Goal: Task Accomplishment & Management: Use online tool/utility

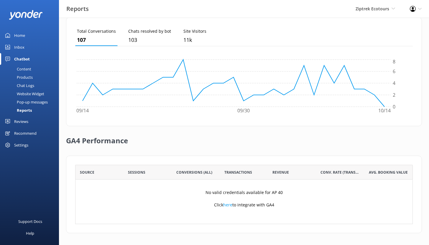
scroll to position [55, 333]
click at [34, 47] on link "Inbox" at bounding box center [29, 47] width 59 height 12
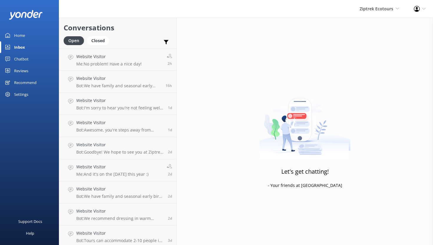
click at [20, 34] on div "Home" at bounding box center [19, 35] width 11 height 12
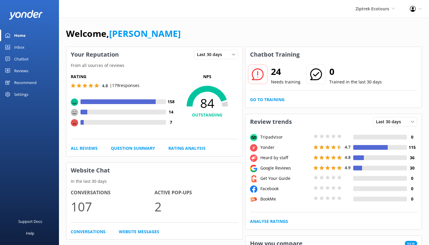
click at [19, 59] on div "Chatbot" at bounding box center [21, 59] width 14 height 12
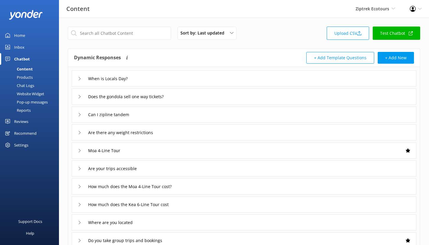
click at [24, 110] on div "Reports" at bounding box center [17, 110] width 27 height 8
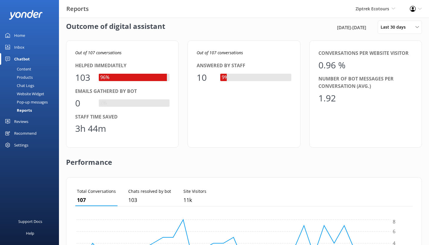
scroll to position [9, 0]
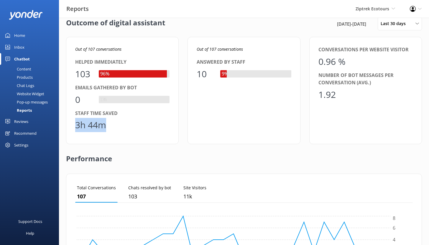
drag, startPoint x: 107, startPoint y: 129, endPoint x: 73, endPoint y: 126, distance: 34.3
click at [73, 126] on div "Out of 107 conversations Helped immediately 103 96% Emails gathered by bot 0 0%…" at bounding box center [122, 90] width 113 height 107
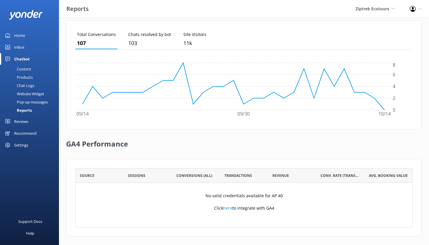
scroll to position [166, 0]
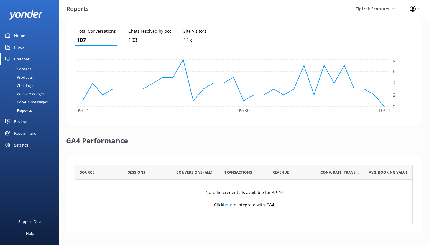
click at [23, 67] on div "Content" at bounding box center [18, 69] width 28 height 8
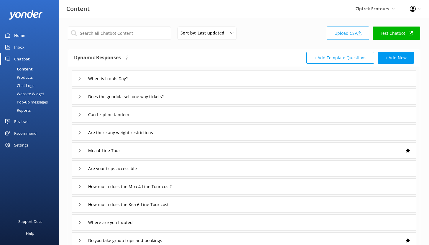
click at [28, 85] on div "Chat Logs" at bounding box center [19, 85] width 31 height 8
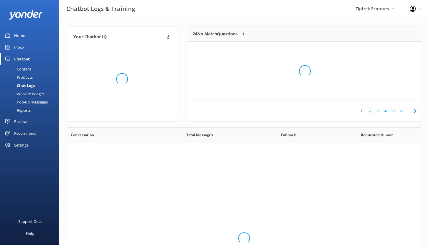
scroll to position [202, 351]
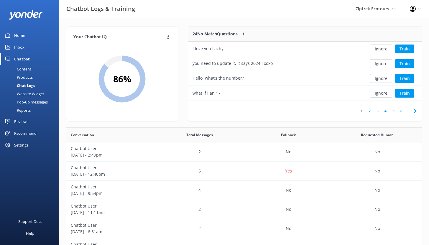
click at [371, 111] on link "2" at bounding box center [369, 111] width 8 height 6
click at [405, 64] on button "Train" at bounding box center [404, 63] width 19 height 9
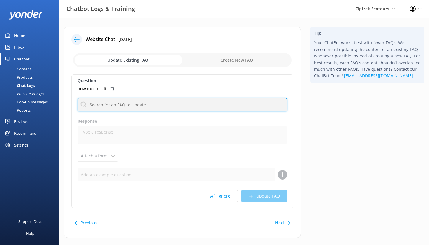
click at [120, 105] on input "text" at bounding box center [183, 104] width 210 height 13
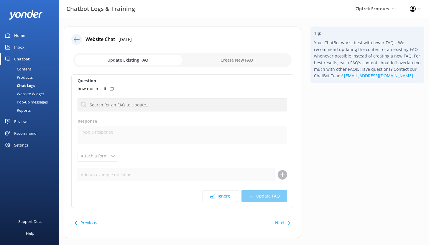
click at [239, 60] on input "checkbox" at bounding box center [182, 60] width 218 height 14
checkbox input "true"
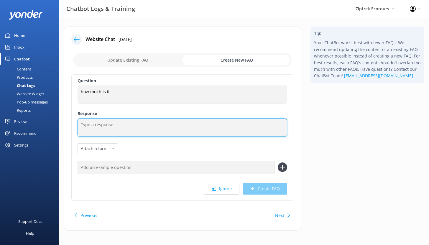
click at [99, 124] on textarea at bounding box center [183, 127] width 210 height 18
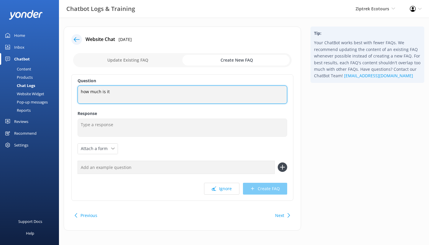
drag, startPoint x: 112, startPoint y: 91, endPoint x: 78, endPoint y: 91, distance: 34.5
click at [78, 91] on textarea "how much is it" at bounding box center [183, 94] width 210 height 18
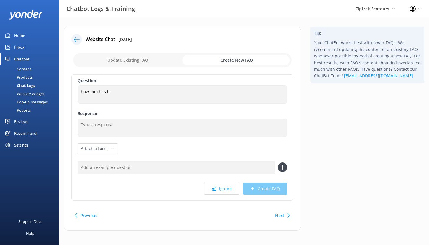
click at [75, 39] on use at bounding box center [77, 39] width 6 height 4
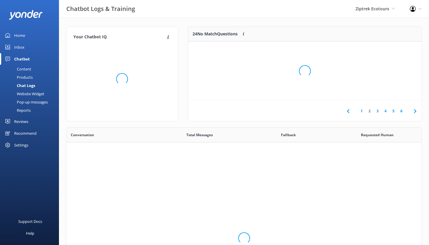
scroll to position [202, 351]
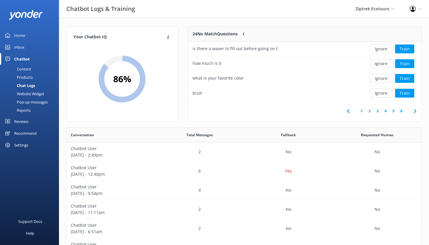
click at [21, 120] on div "Reviews" at bounding box center [21, 122] width 14 height 12
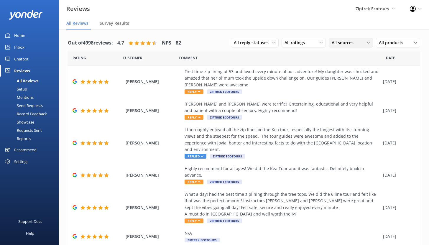
click at [341, 42] on span "All sources" at bounding box center [344, 42] width 25 height 6
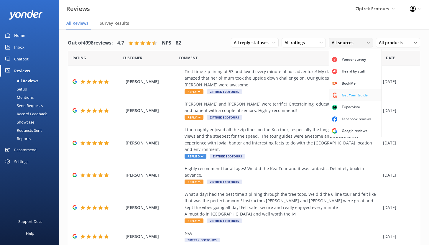
scroll to position [13, 0]
click at [346, 104] on div "Tripadvisor" at bounding box center [350, 107] width 27 height 6
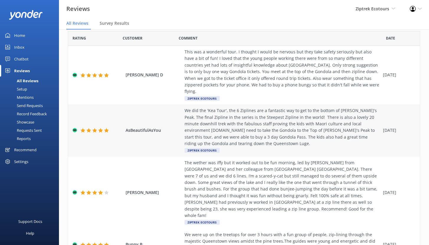
scroll to position [0, 0]
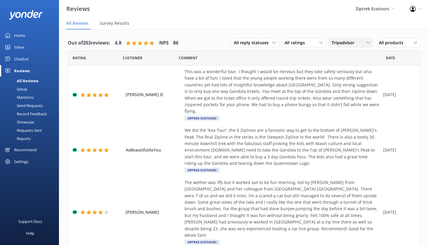
click at [342, 46] on div "Tripadvisor All sources Yonder survey Heard by staff BookMe Get Your Guide Trip…" at bounding box center [351, 42] width 44 height 9
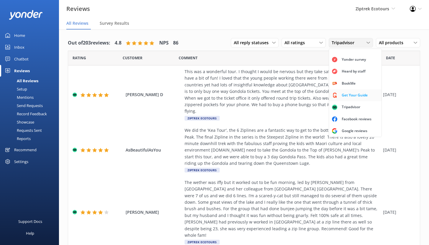
click at [346, 92] on div "Get Your Guide" at bounding box center [354, 95] width 35 height 6
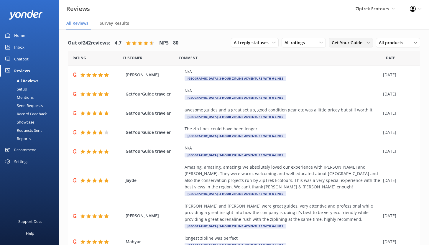
click at [353, 44] on span "Get Your Guide" at bounding box center [349, 42] width 34 height 6
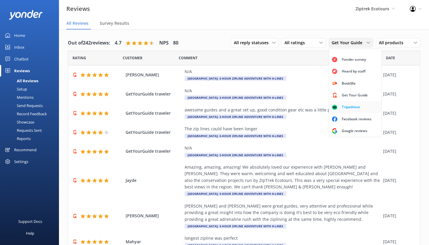
click at [362, 102] on link "Tripadvisor" at bounding box center [355, 107] width 52 height 12
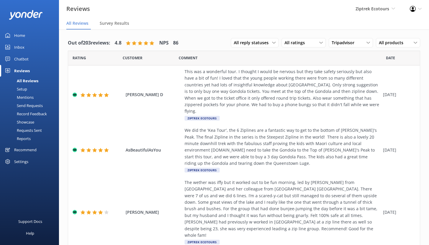
click at [26, 139] on div "Reports" at bounding box center [17, 138] width 27 height 8
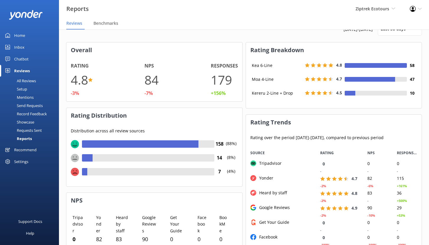
scroll to position [22, 0]
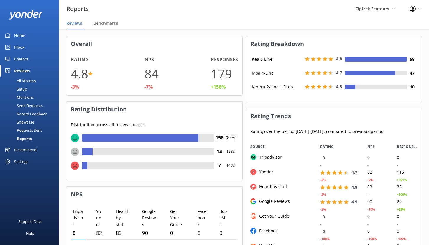
click at [27, 81] on div "All Reviews" at bounding box center [20, 81] width 32 height 8
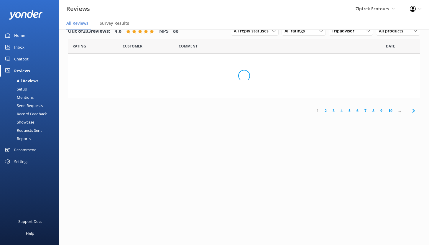
scroll to position [12, 0]
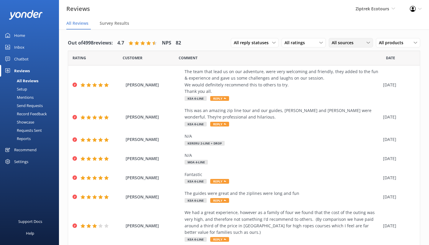
click at [339, 45] on span "All sources" at bounding box center [344, 42] width 25 height 6
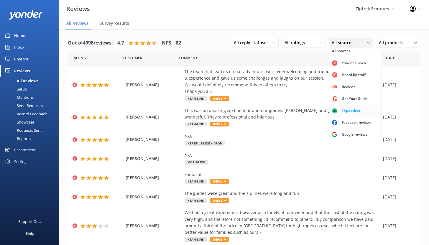
scroll to position [13, 0]
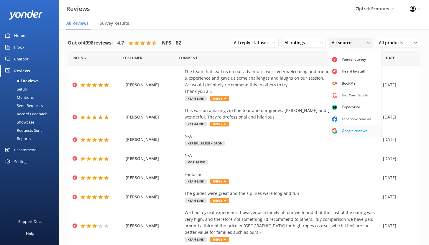
click at [351, 131] on div "Google reviews" at bounding box center [354, 131] width 34 height 6
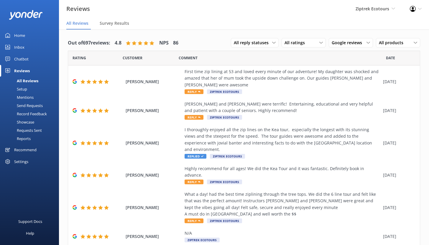
click at [21, 89] on div "Setup" at bounding box center [16, 89] width 24 height 8
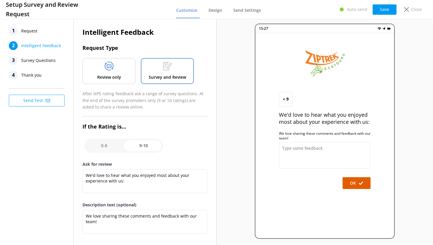
click at [118, 74] on p "Review only" at bounding box center [109, 77] width 24 height 6
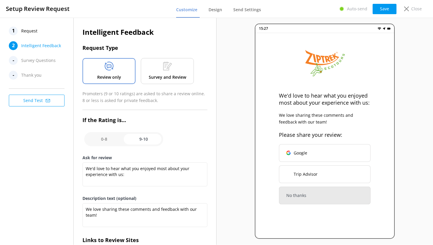
click at [39, 32] on div "1 Request" at bounding box center [38, 31] width 59 height 9
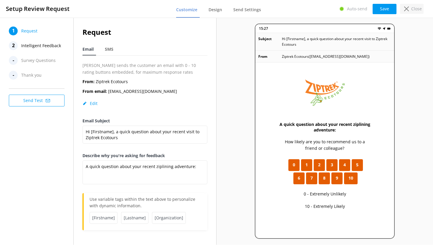
click at [408, 10] on icon at bounding box center [406, 8] width 5 height 5
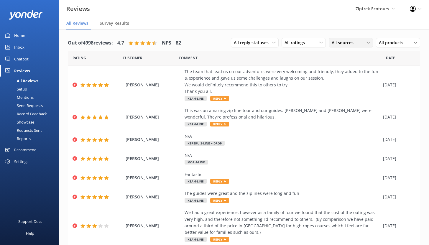
click at [351, 42] on span "All sources" at bounding box center [344, 42] width 25 height 6
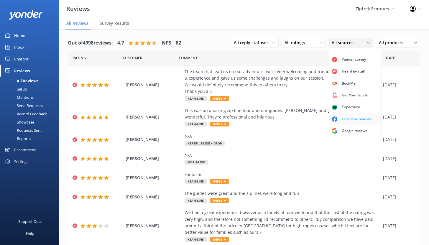
scroll to position [13, 0]
click at [348, 128] on div "Google reviews" at bounding box center [354, 131] width 34 height 6
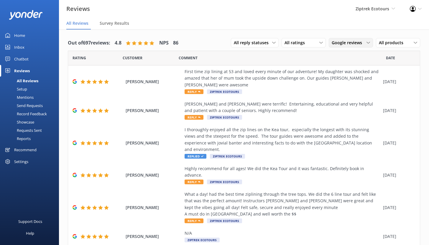
click at [358, 41] on span "Google reviews" at bounding box center [349, 42] width 34 height 6
click at [266, 80] on div "First time zip lining at 53 and loved every minute of our adventure! My daughte…" at bounding box center [281, 78] width 195 height 20
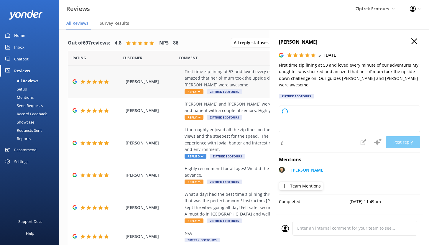
type textarea "Kia ora, Thank you so much for sharing your experience with us! We love hearing…"
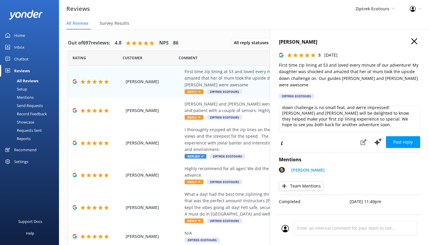
scroll to position [27, 0]
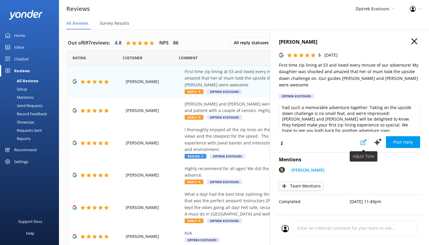
click at [364, 140] on button at bounding box center [363, 142] width 13 height 12
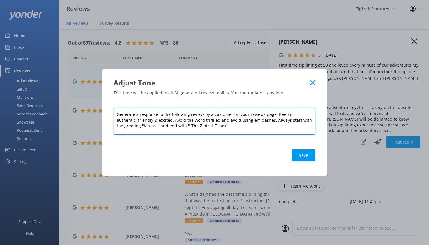
drag, startPoint x: 274, startPoint y: 114, endPoint x: 292, endPoint y: 128, distance: 22.3
click at [292, 128] on textarea "Generate a response to the following review by a customer on your reviews page.…" at bounding box center [214, 121] width 202 height 27
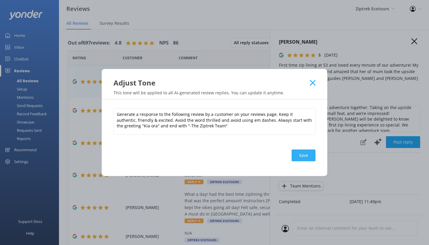
click at [302, 154] on button "Save" at bounding box center [303, 155] width 24 height 12
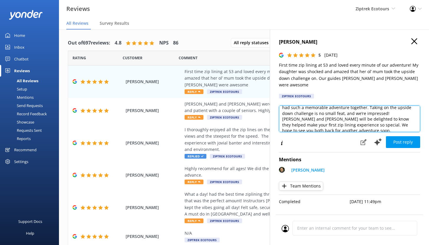
drag, startPoint x: 329, startPoint y: 123, endPoint x: 288, endPoint y: 102, distance: 46.8
click at [288, 105] on textarea "Kia ora, Thank you so much for sharing your experience with us! We love hearing…" at bounding box center [349, 118] width 141 height 27
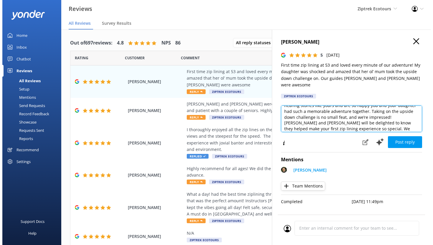
scroll to position [24, 0]
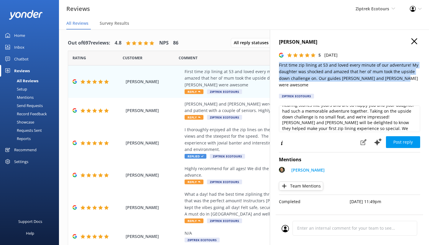
drag, startPoint x: 403, startPoint y: 78, endPoint x: 276, endPoint y: 67, distance: 127.2
click at [276, 67] on div "[PERSON_NAME] 5 [DATE] First time zip lining at 53 and loved every minute of ou…" at bounding box center [349, 151] width 159 height 245
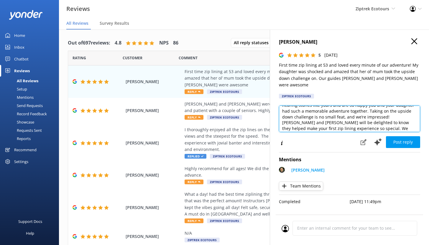
click at [308, 116] on textarea "Kia ora, Thank you so much for sharing your experience with us! We love hearing…" at bounding box center [349, 118] width 141 height 27
click at [26, 96] on div "Mentions" at bounding box center [19, 97] width 30 height 8
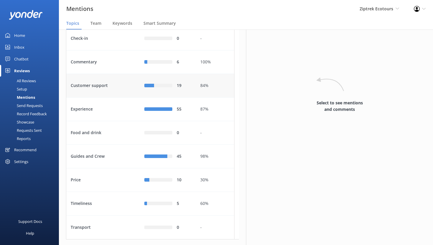
scroll to position [53, 0]
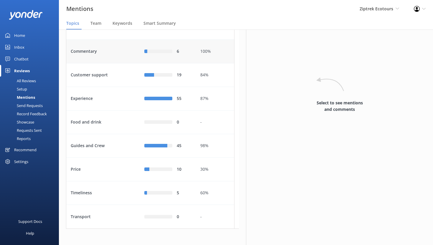
click at [117, 63] on div "Commentary" at bounding box center [103, 52] width 74 height 24
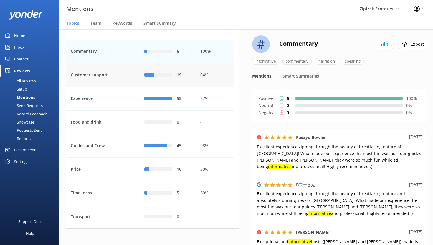
click at [120, 87] on div "Customer support" at bounding box center [103, 75] width 74 height 24
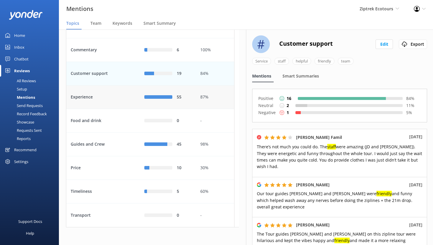
scroll to position [72, 0]
click at [121, 103] on div "Experience" at bounding box center [103, 97] width 74 height 24
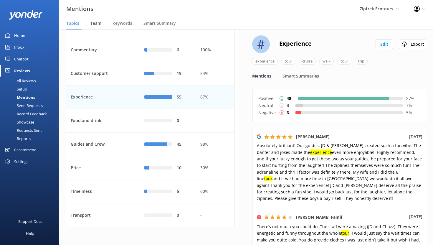
click at [97, 26] on div "Team" at bounding box center [96, 24] width 13 height 12
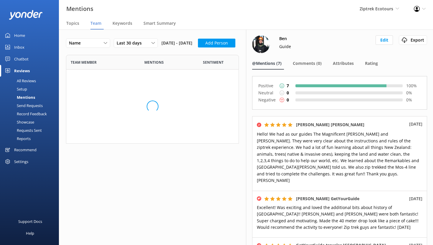
scroll to position [624, 164]
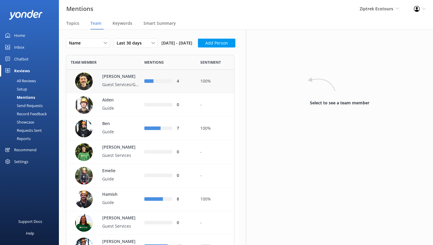
click at [112, 80] on p "[PERSON_NAME]" at bounding box center [121, 76] width 38 height 6
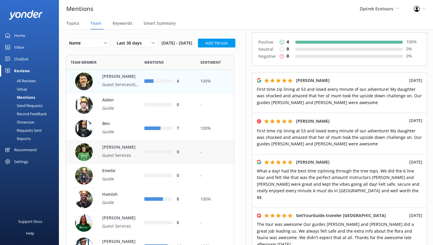
scroll to position [61, 0]
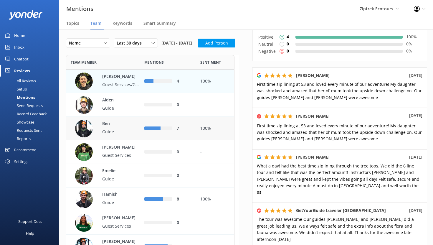
click at [128, 135] on p "Guide" at bounding box center [121, 131] width 38 height 6
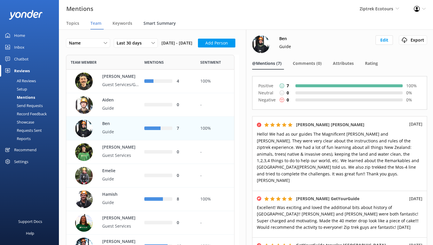
click at [160, 23] on span "Smart Summary" at bounding box center [160, 23] width 32 height 6
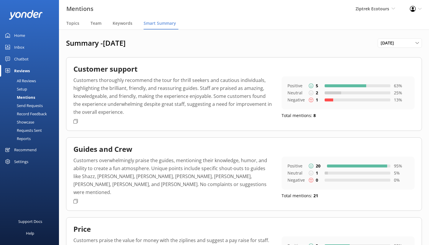
click at [24, 46] on div "Inbox" at bounding box center [19, 47] width 10 height 12
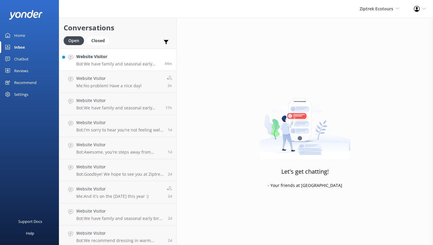
click at [119, 62] on p "Bot: We have family and seasonal early bird discounts available! These offers c…" at bounding box center [118, 63] width 84 height 5
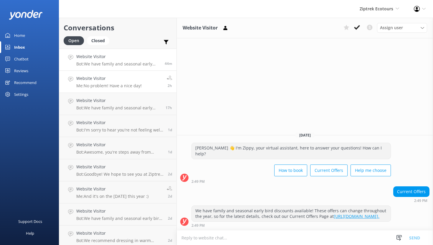
click at [123, 80] on h4 "Website Visitor" at bounding box center [108, 78] width 65 height 6
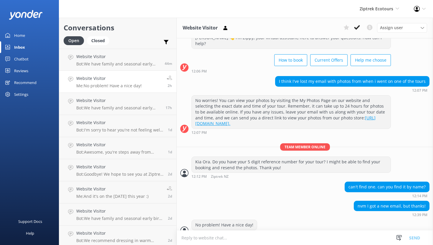
scroll to position [24, 0]
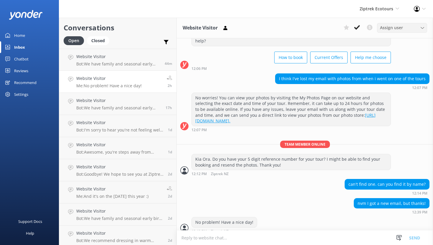
click at [398, 29] on span "Assign user" at bounding box center [391, 27] width 23 height 6
click at [266, 13] on div "Ziptrek Ecotours Yonder Demo Yonder Zipline Ziptrek Ecotours Sedona Off-Road Ce…" at bounding box center [216, 9] width 433 height 18
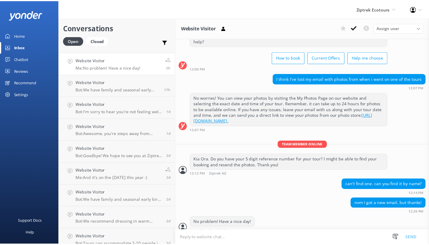
scroll to position [0, 0]
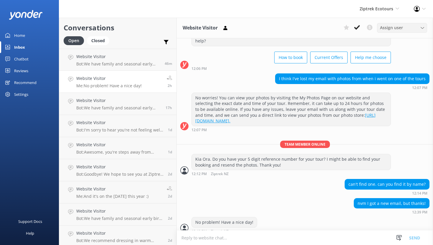
click at [402, 30] on span "Assign user" at bounding box center [391, 27] width 23 height 6
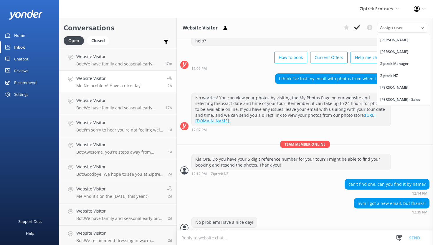
click at [286, 14] on div "Ziptrek Ecotours Yonder Demo Yonder Zipline Ziptrek Ecotours Sedona Off-Road Ce…" at bounding box center [216, 9] width 433 height 18
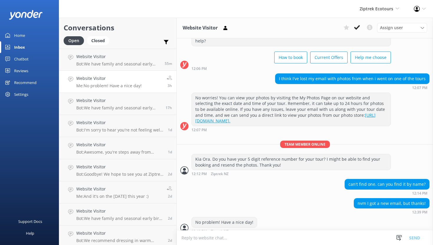
click at [25, 82] on div "Recommend" at bounding box center [25, 83] width 22 height 12
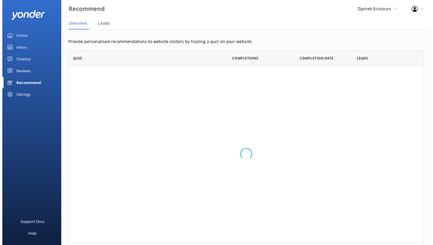
scroll to position [40, 351]
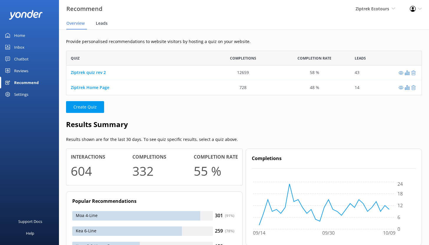
click at [101, 23] on span "Leads" at bounding box center [102, 23] width 12 height 6
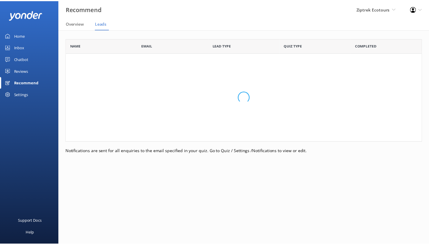
scroll to position [158, 356]
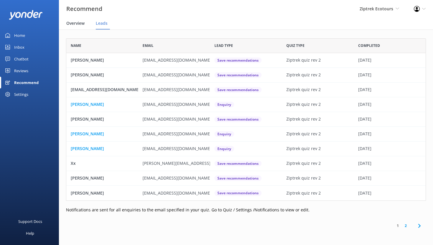
click at [78, 23] on span "Overview" at bounding box center [75, 23] width 18 height 6
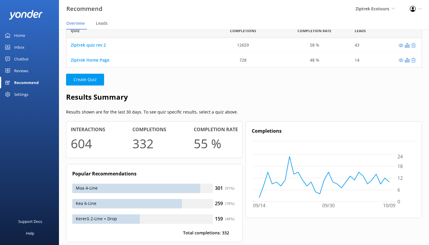
scroll to position [32, 0]
